Goal: Information Seeking & Learning: Learn about a topic

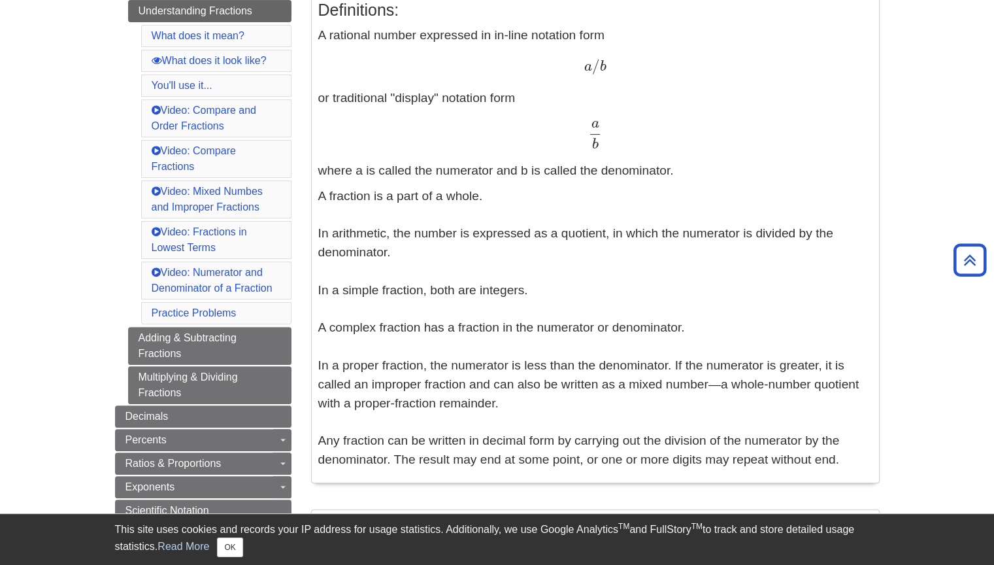
scroll to position [327, 0]
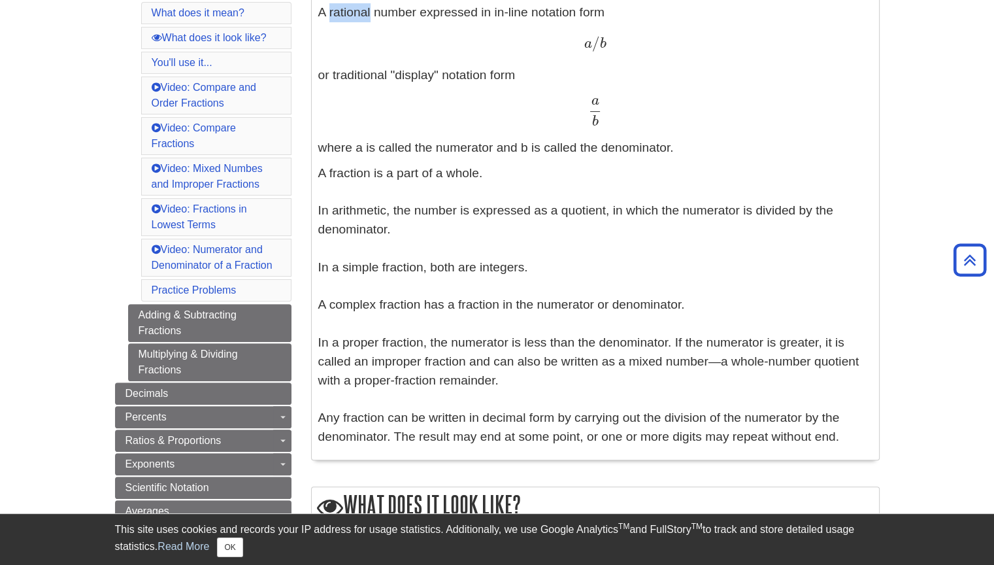
drag, startPoint x: 329, startPoint y: 17, endPoint x: 371, endPoint y: 20, distance: 41.9
click at [371, 20] on p "A rational number expressed in in-line notation form a / b a / b or traditional…" at bounding box center [595, 80] width 554 height 154
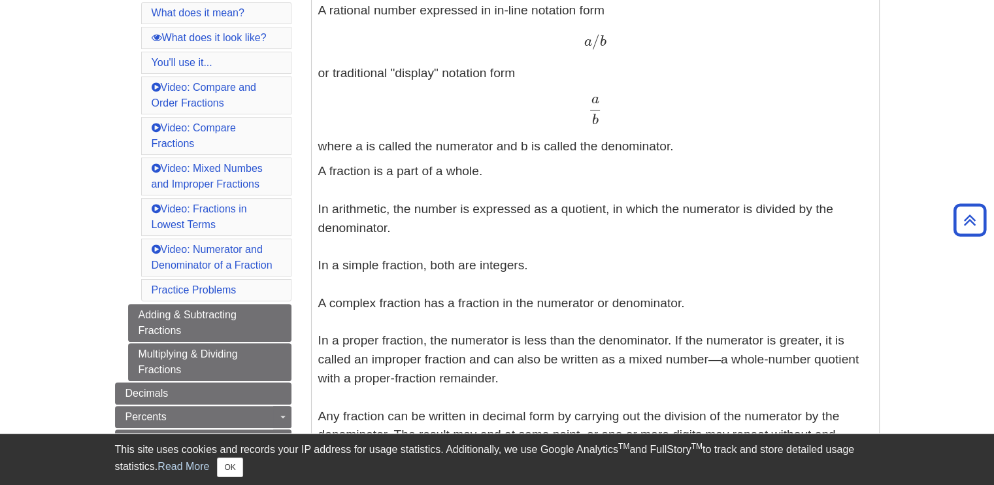
click at [601, 73] on p "A rational number expressed in in-line notation form a / b a / b or traditional…" at bounding box center [595, 78] width 554 height 154
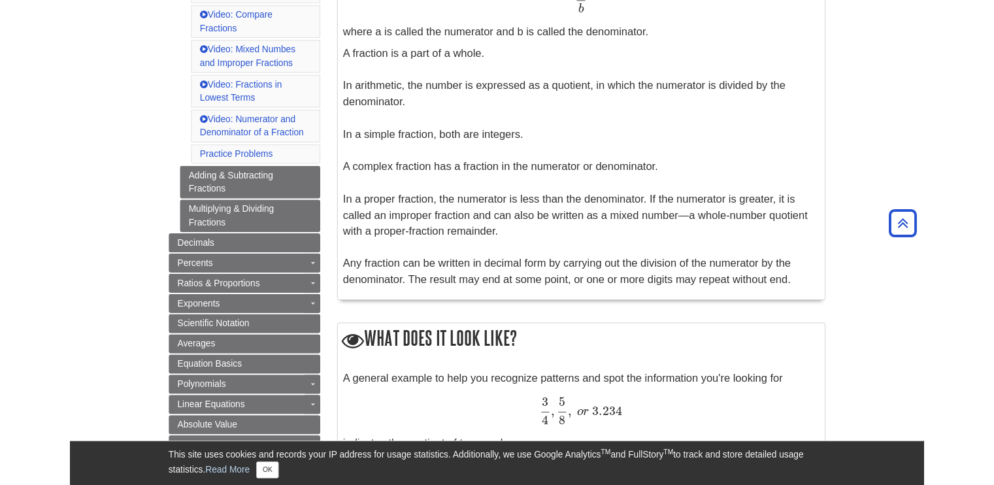
scroll to position [458, 0]
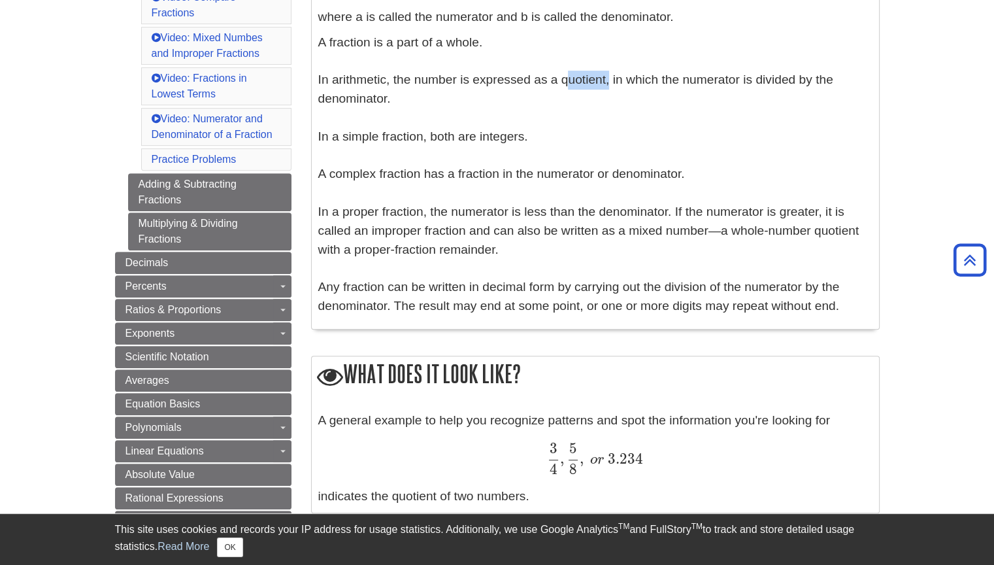
drag, startPoint x: 563, startPoint y: 80, endPoint x: 605, endPoint y: 85, distance: 42.7
click at [605, 85] on p "A fraction is a part of a whole. In arithmetic, the number is expressed as a qu…" at bounding box center [595, 174] width 554 height 282
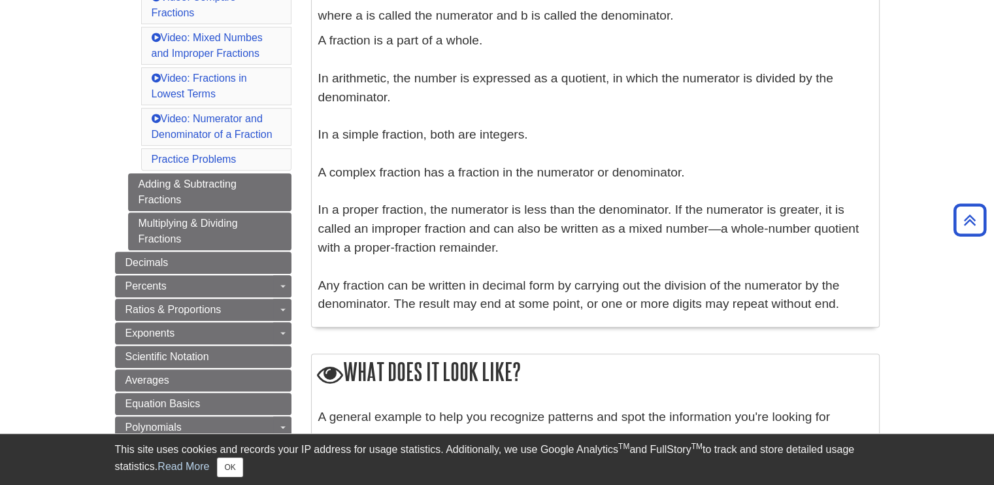
click at [652, 141] on p "A fraction is a part of a whole. In arithmetic, the number is expressed as a qu…" at bounding box center [595, 172] width 554 height 282
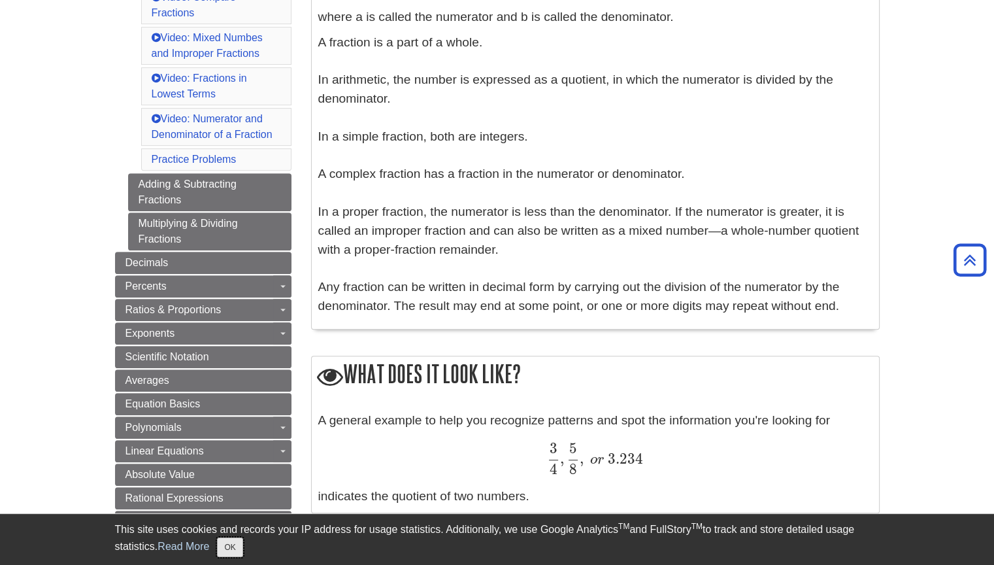
click at [233, 484] on button "OK" at bounding box center [229, 547] width 25 height 20
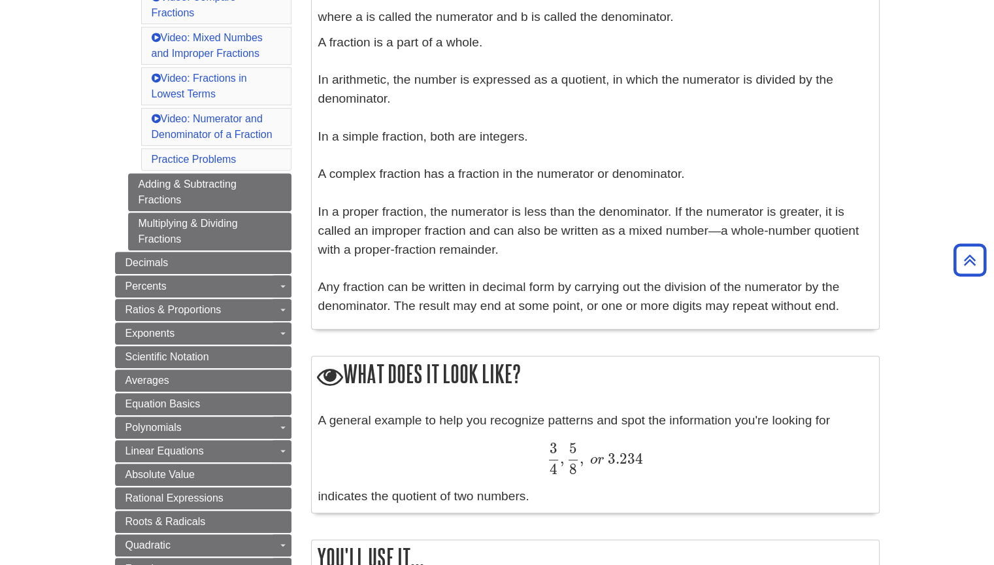
click at [658, 241] on p "A fraction is a part of a whole. In arithmetic, the number is expressed as a qu…" at bounding box center [595, 174] width 554 height 282
drag, startPoint x: 480, startPoint y: 140, endPoint x: 523, endPoint y: 142, distance: 43.2
click at [523, 142] on p "A fraction is a part of a whole. In arithmetic, the number is expressed as a qu…" at bounding box center [595, 174] width 554 height 282
copy p "integers"
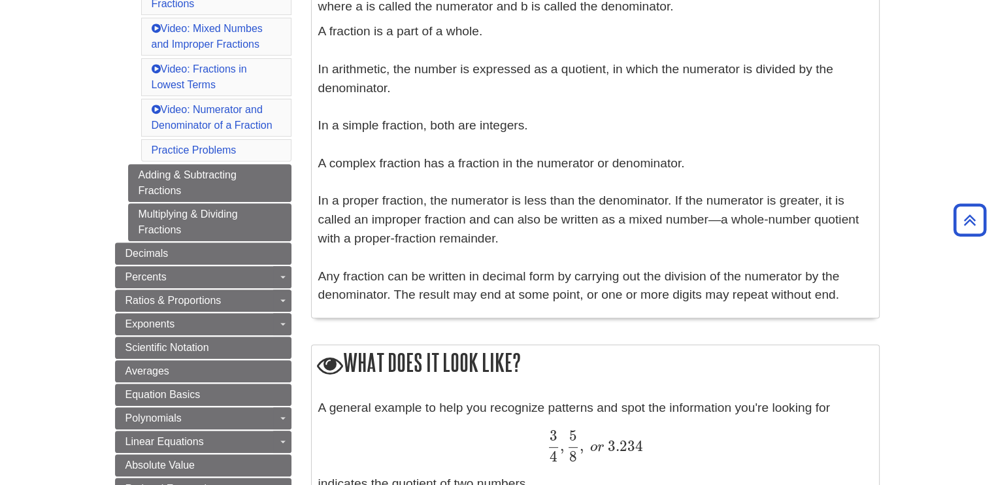
scroll to position [463, 0]
